Goal: Information Seeking & Learning: Learn about a topic

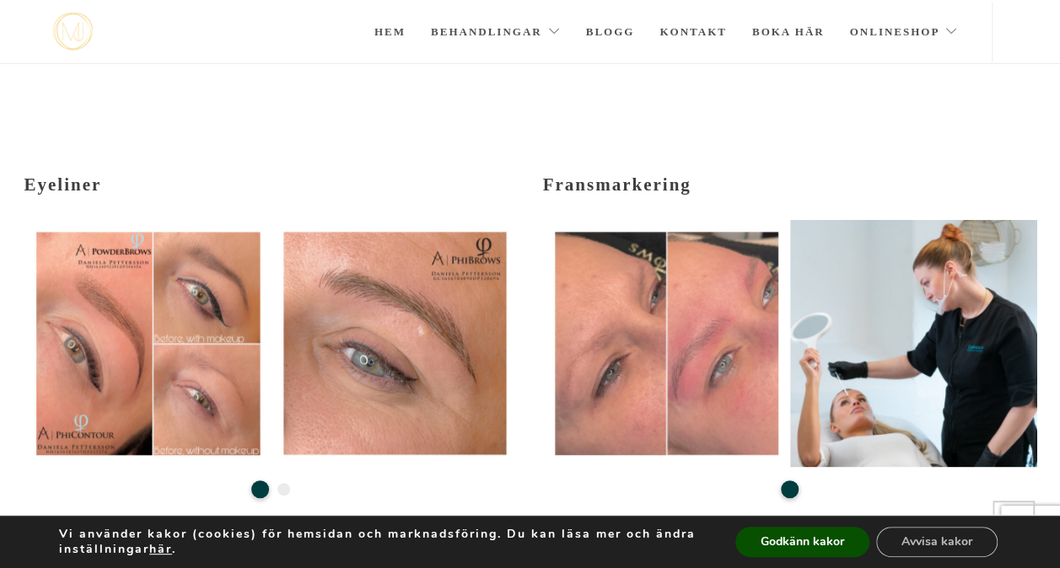
scroll to position [259, 0]
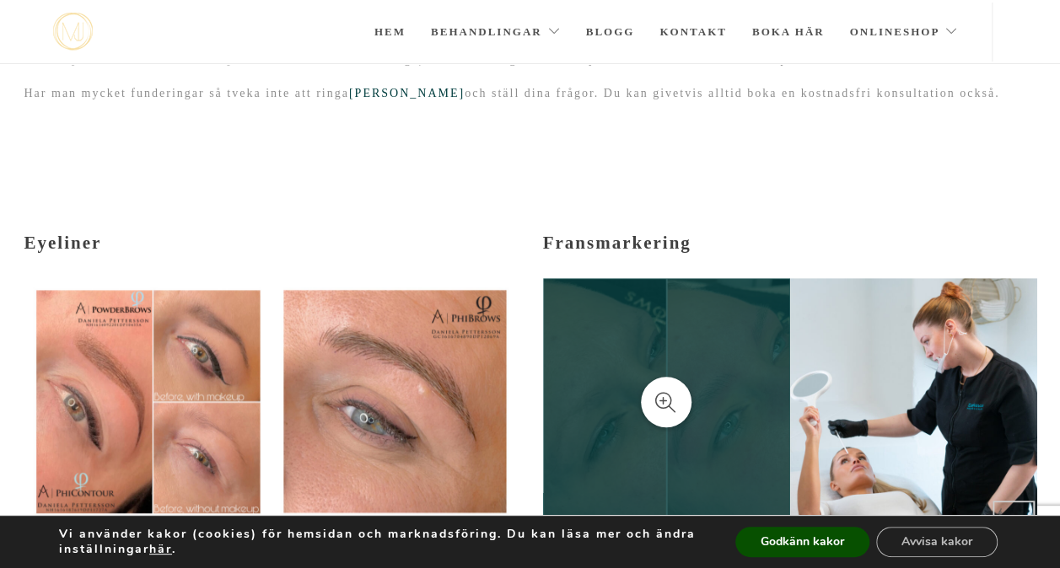
click at [654, 377] on div at bounding box center [666, 402] width 51 height 51
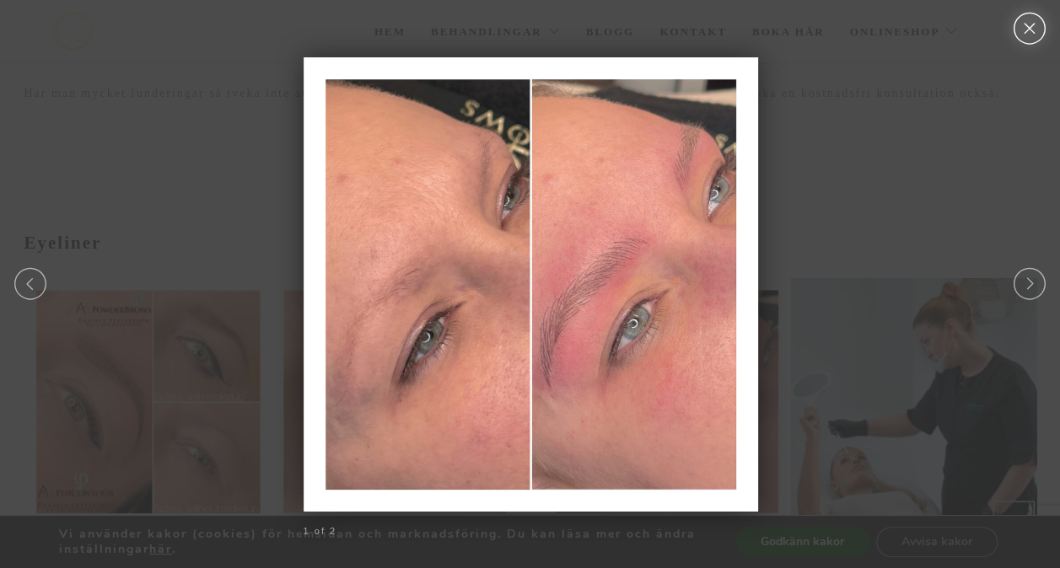
click at [1023, 29] on link "Close" at bounding box center [1029, 29] width 36 height 32
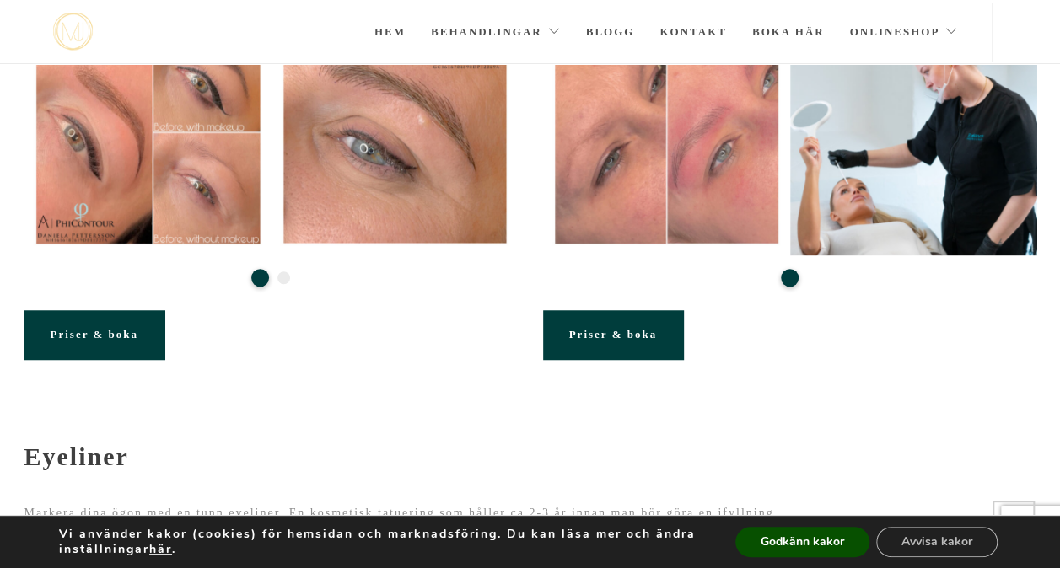
scroll to position [521, 0]
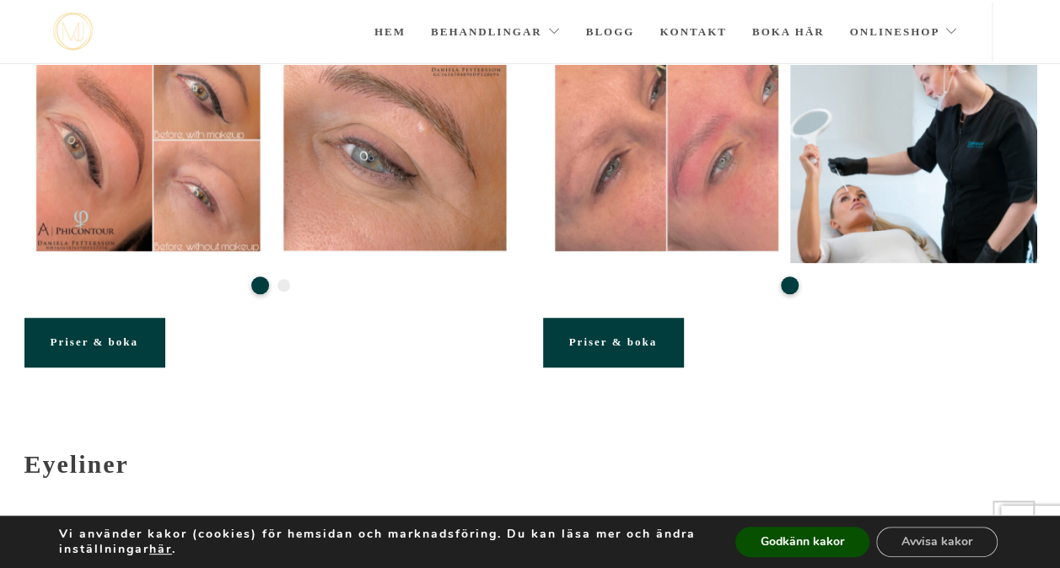
click at [279, 279] on button "2" at bounding box center [283, 285] width 13 height 13
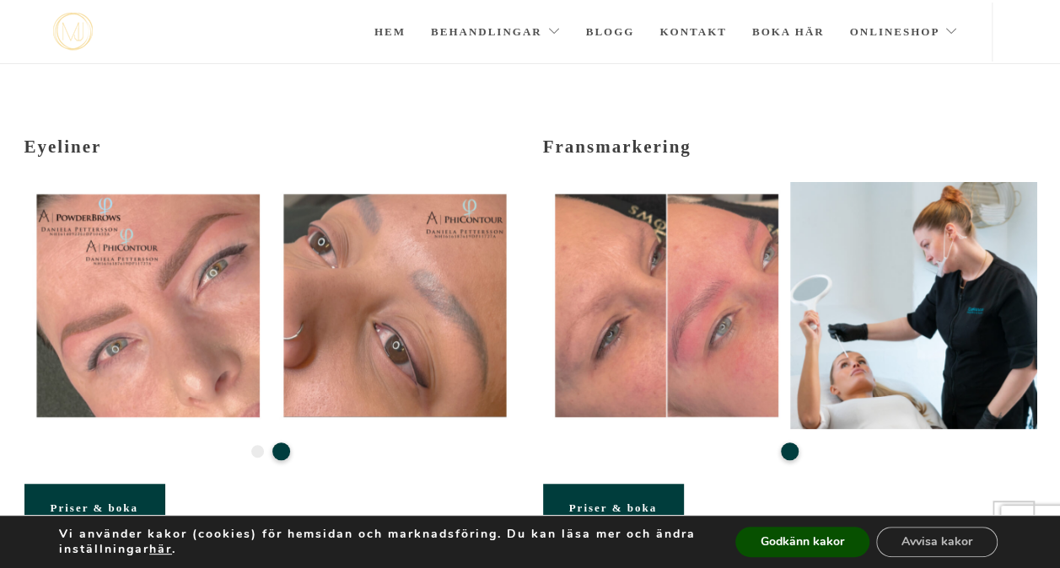
scroll to position [351, 0]
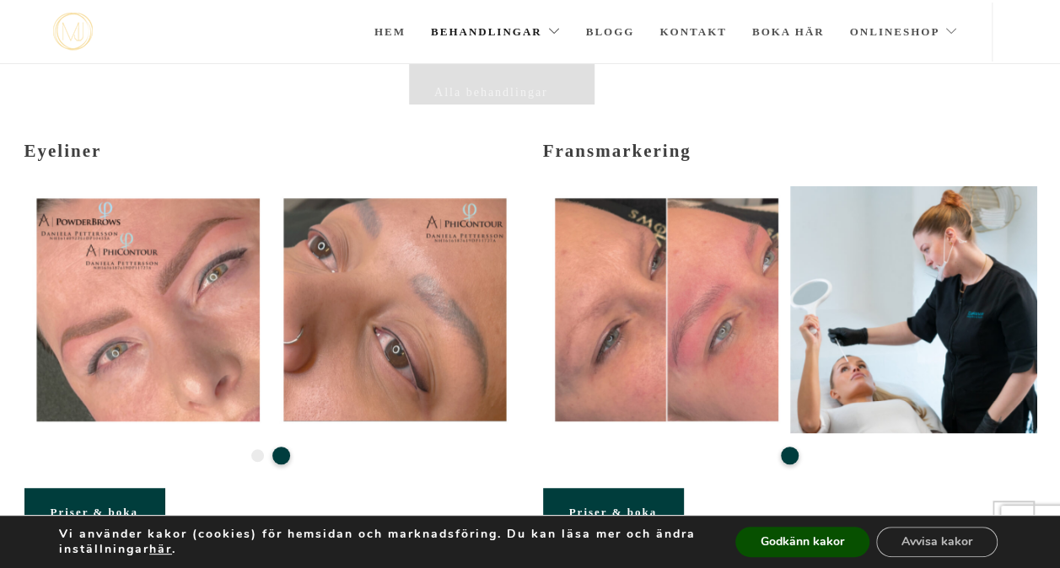
click at [471, 29] on link "Behandlingar" at bounding box center [496, 32] width 130 height 59
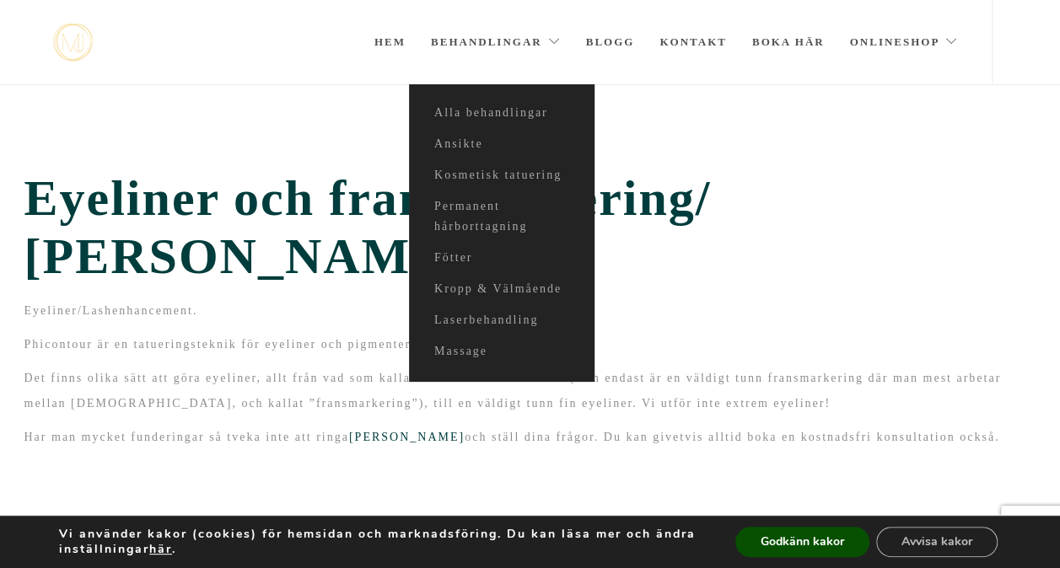
click at [315, 235] on div "Eyeliner och fransmarkering/ [PERSON_NAME] Eyeliner/Lashenhancement. Phicontour…" at bounding box center [530, 309] width 1012 height 281
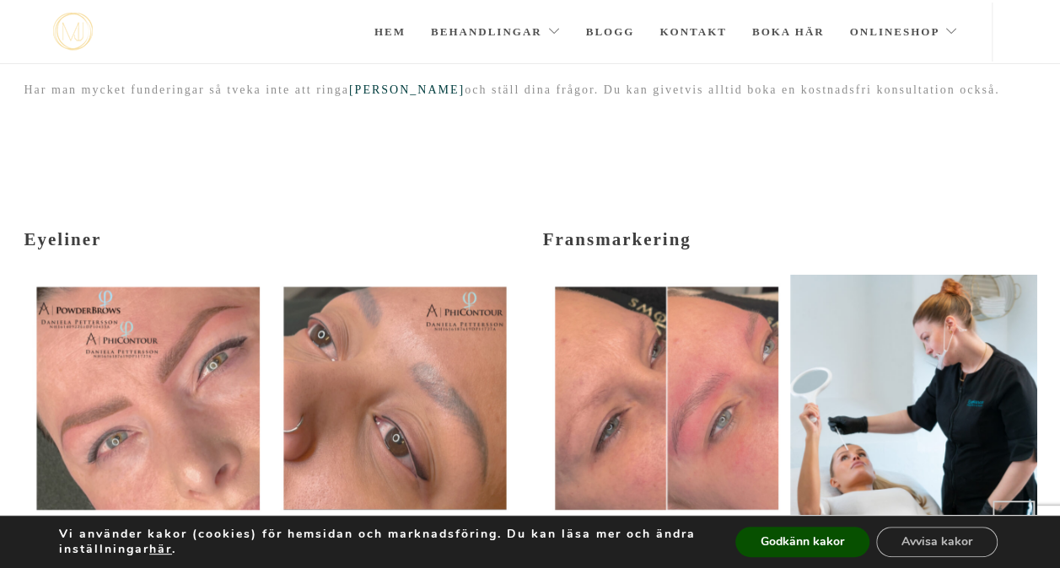
scroll to position [277, 0]
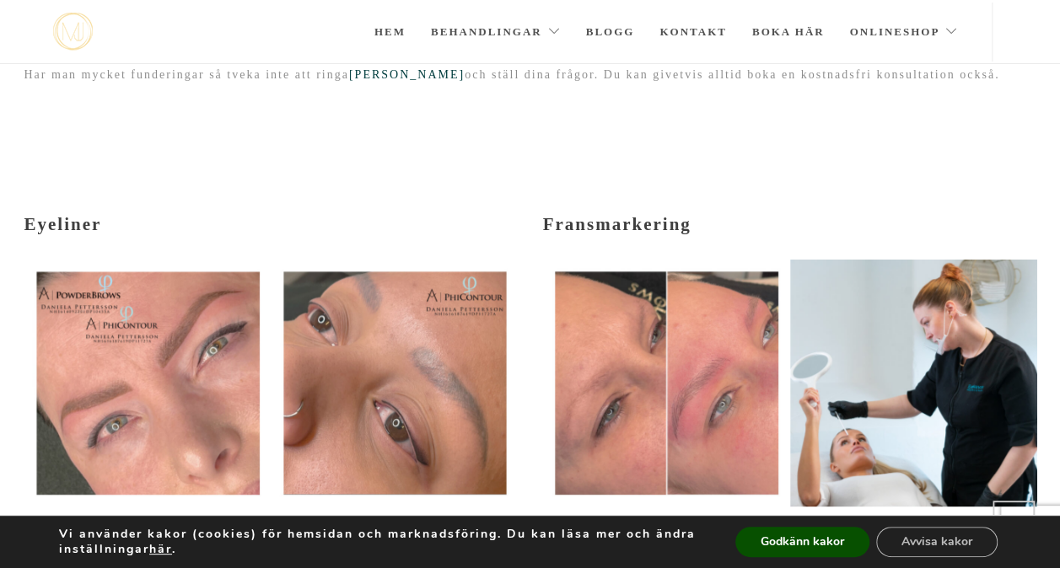
scroll to position [351, 0]
